Goal: Find specific page/section: Find specific page/section

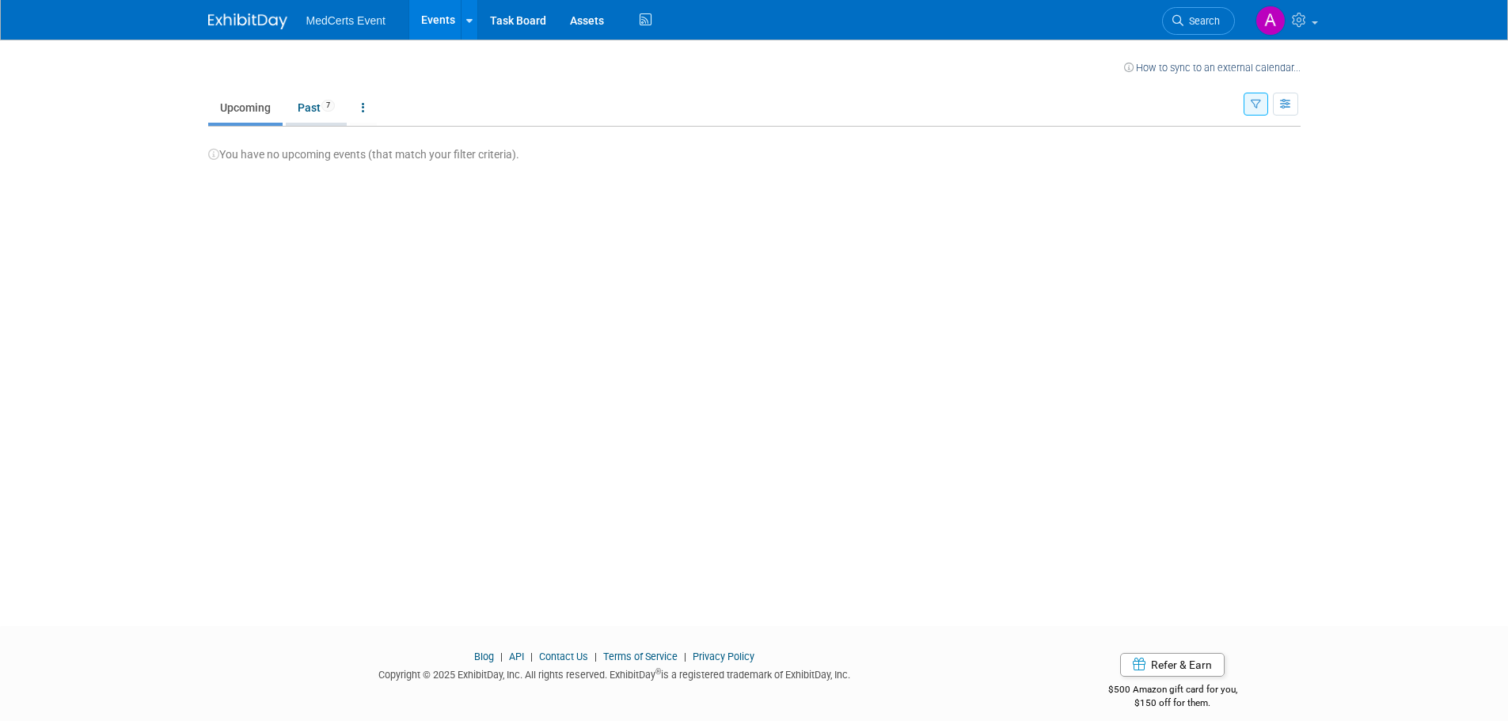
click at [326, 112] on link "Past 7" at bounding box center [316, 108] width 61 height 30
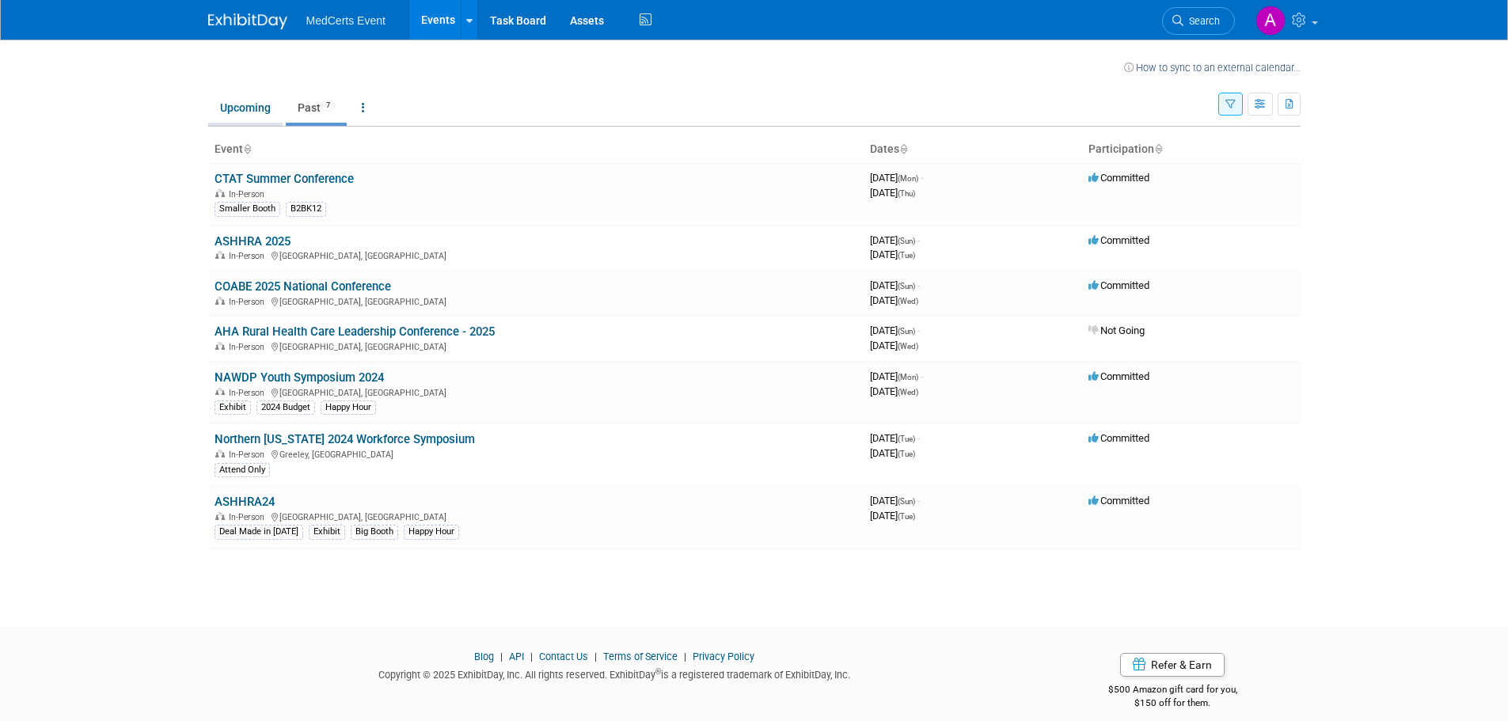
click at [265, 112] on link "Upcoming" at bounding box center [245, 108] width 74 height 30
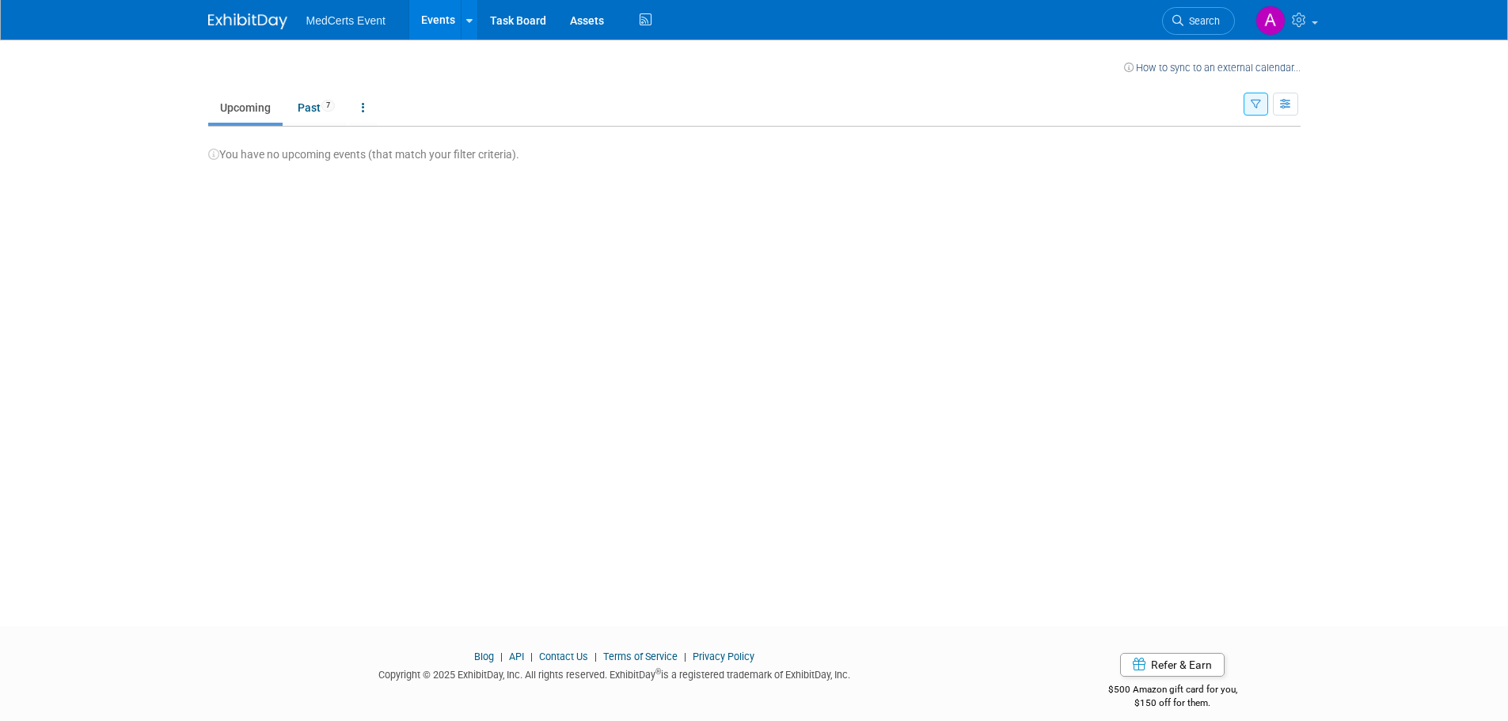
click at [1247, 108] on button "button" at bounding box center [1255, 104] width 25 height 23
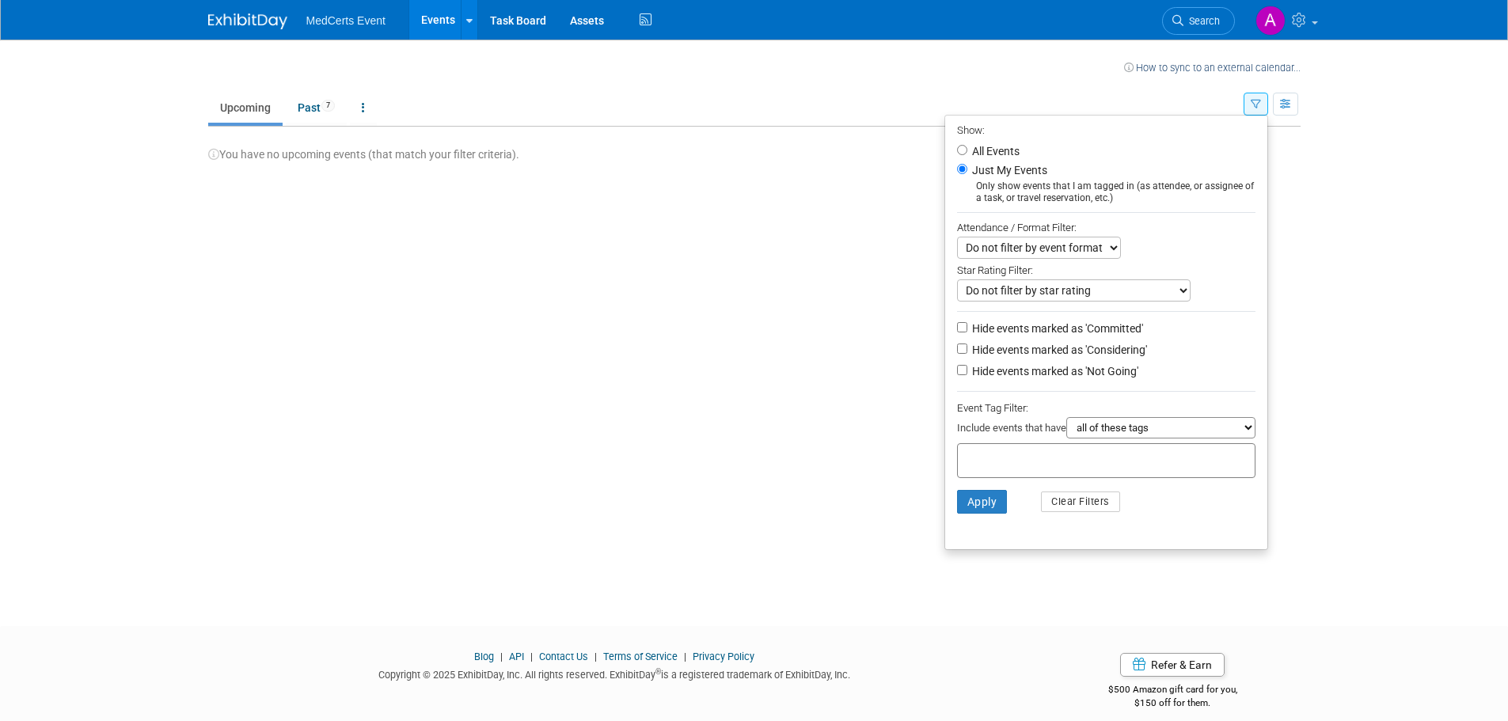
click at [985, 144] on li "All Events" at bounding box center [1106, 151] width 322 height 19
click at [985, 153] on label "All Events" at bounding box center [994, 151] width 51 height 11
click at [967, 153] on input "All Events" at bounding box center [962, 150] width 10 height 10
radio input "true"
click at [978, 507] on button "Apply" at bounding box center [982, 502] width 51 height 24
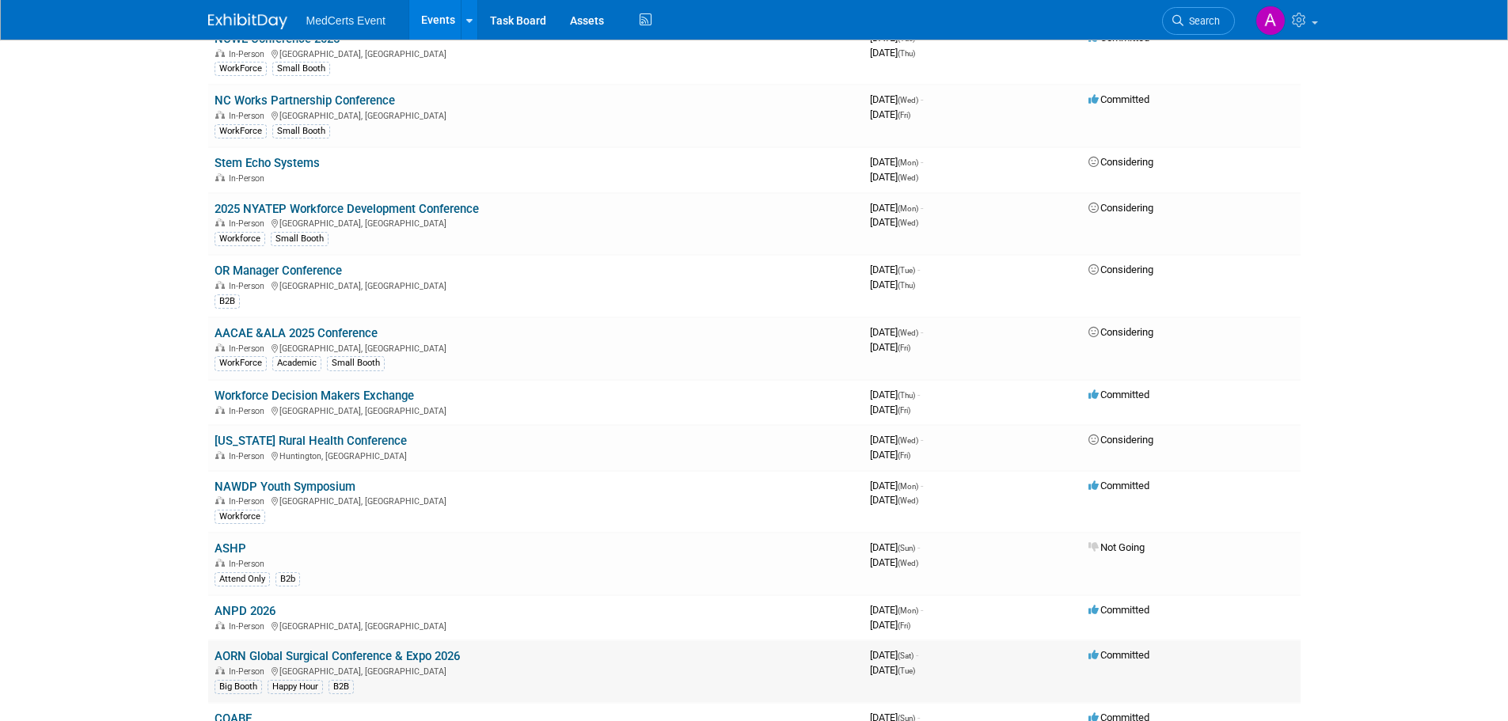
scroll to position [396, 0]
